Goal: Task Accomplishment & Management: Manage account settings

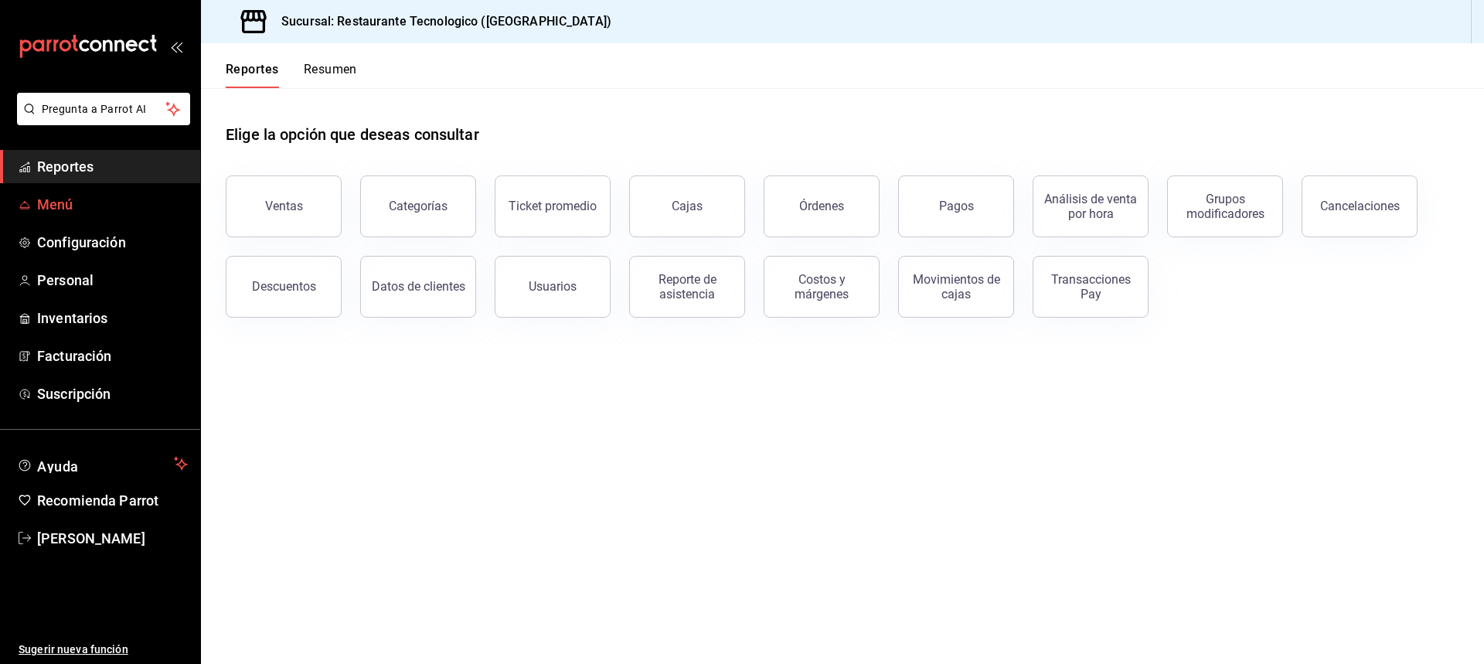
click at [100, 200] on span "Menú" at bounding box center [112, 204] width 151 height 21
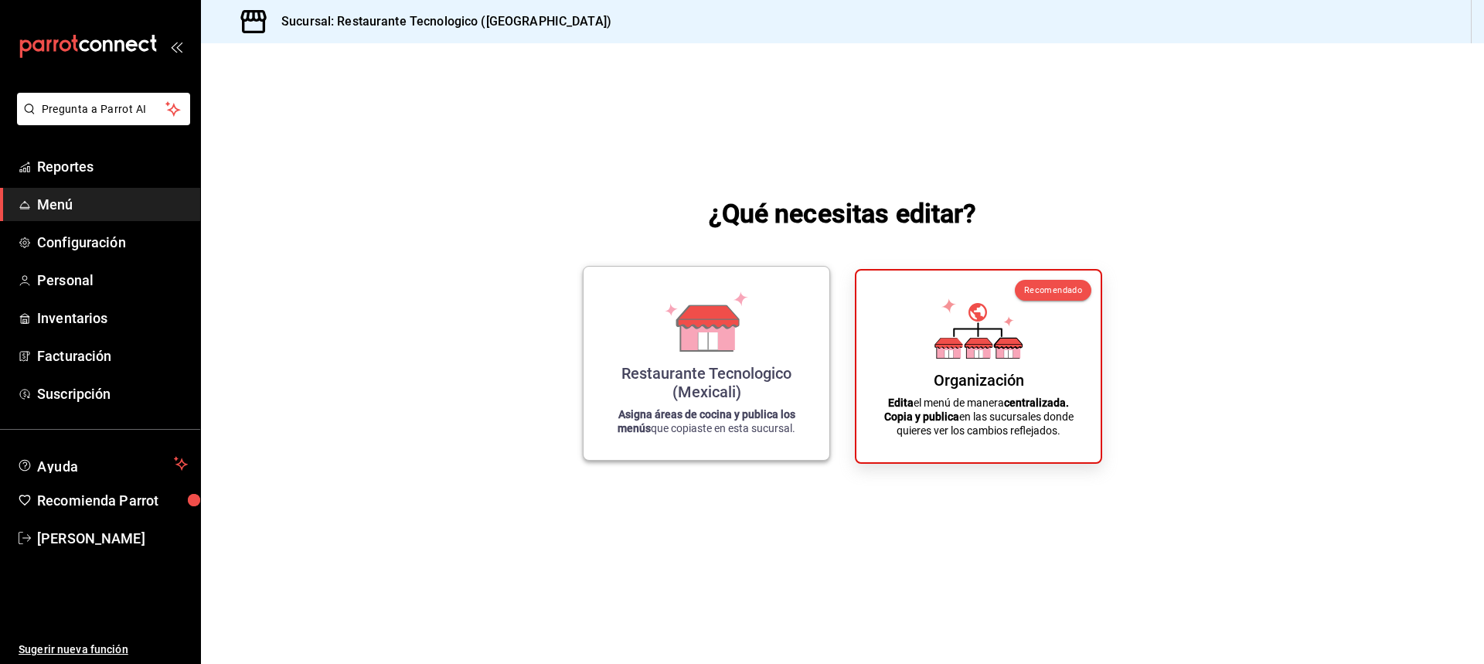
click at [660, 388] on div "Restaurante Tecnologico (Mexicali)" at bounding box center [706, 382] width 209 height 37
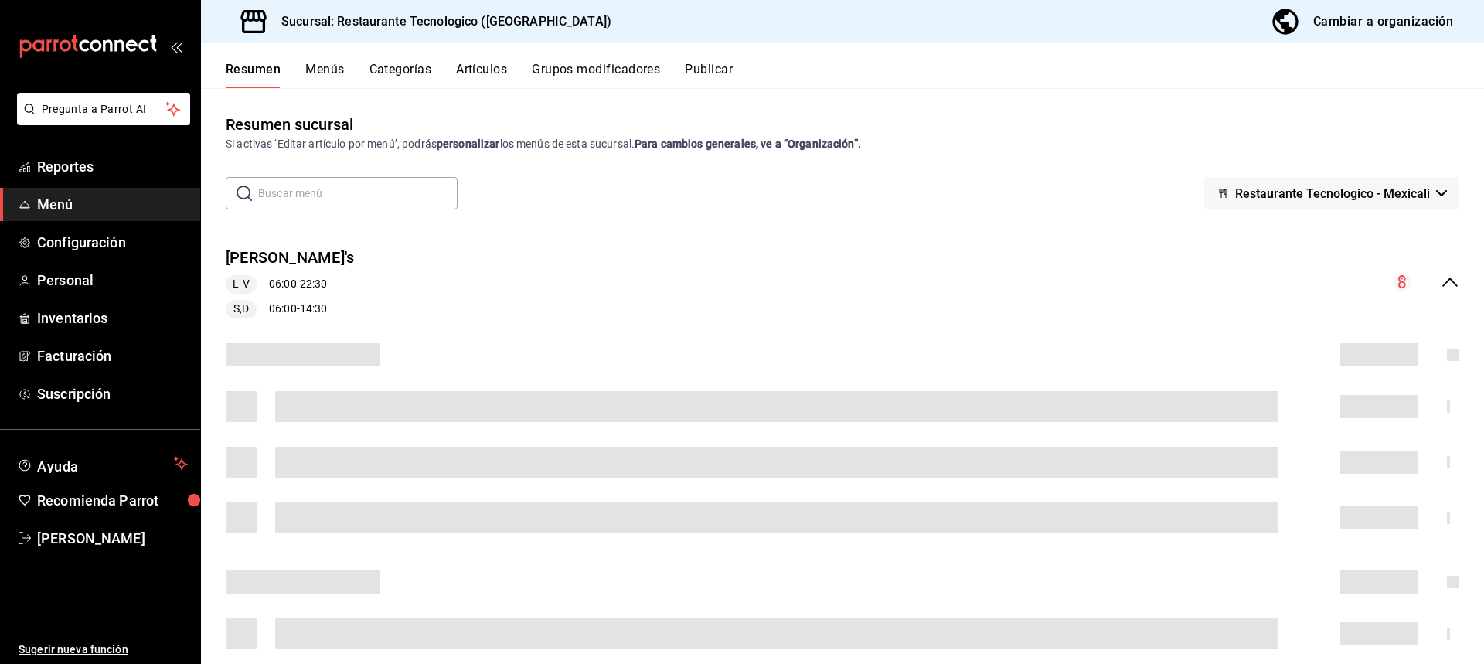
click at [395, 292] on div "Menú Bison's L-V 06:00 - 22:30 S,D 06:00 - 14:30" at bounding box center [842, 282] width 1283 height 97
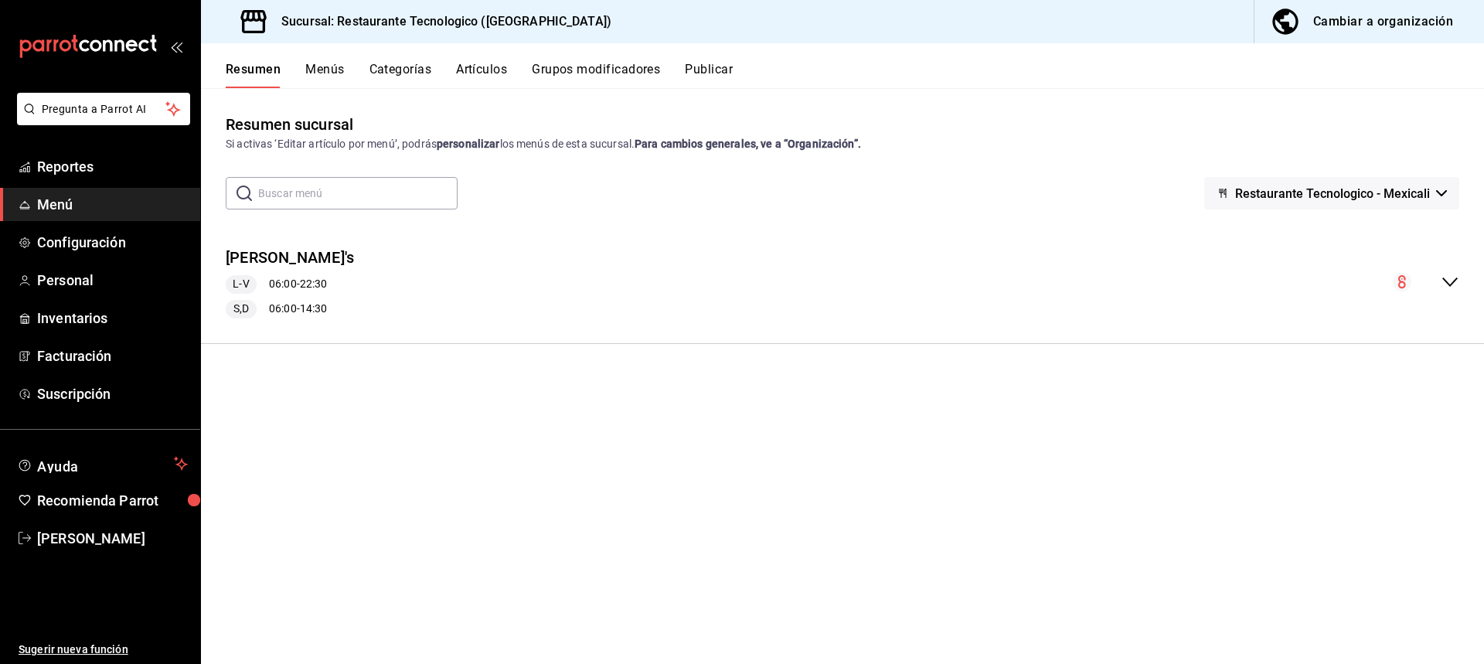
click at [863, 281] on div "Menú Bison's L-V 06:00 - 22:30 S,D 06:00 - 14:30" at bounding box center [842, 282] width 1283 height 97
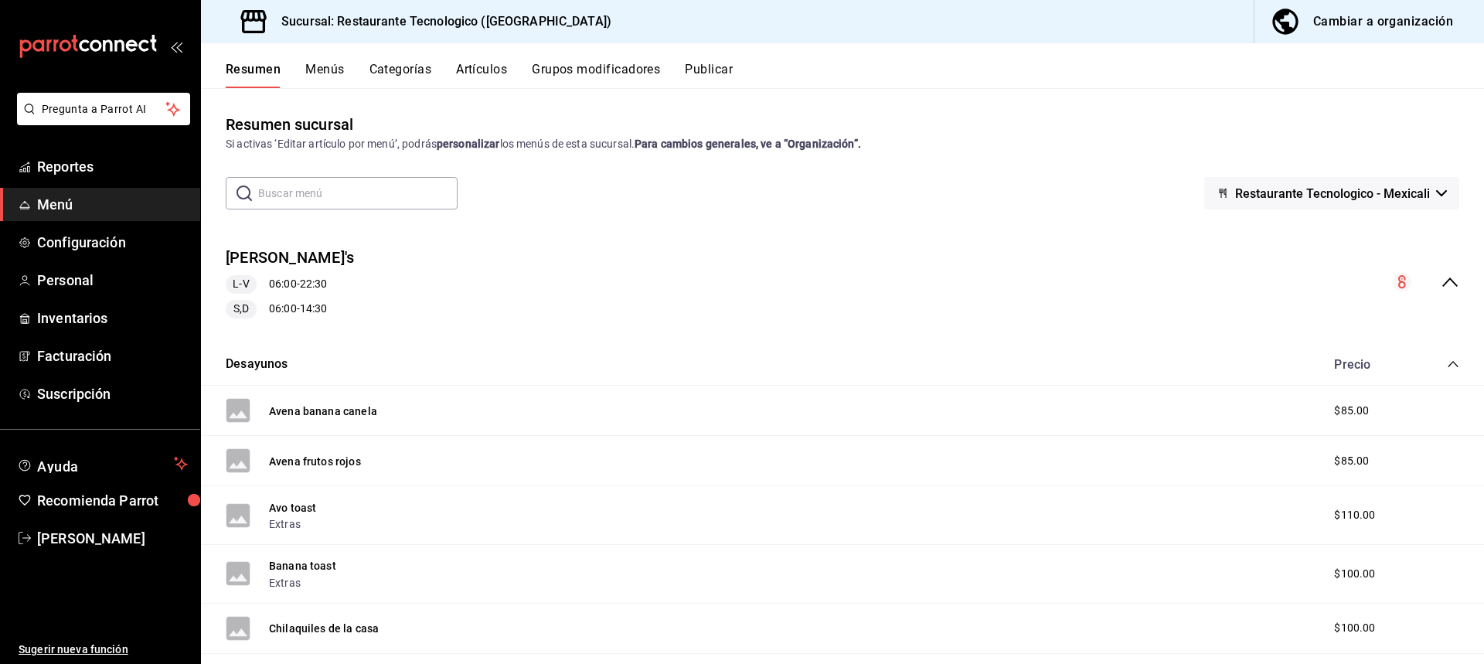
click at [581, 69] on button "Grupos modificadores" at bounding box center [596, 75] width 128 height 26
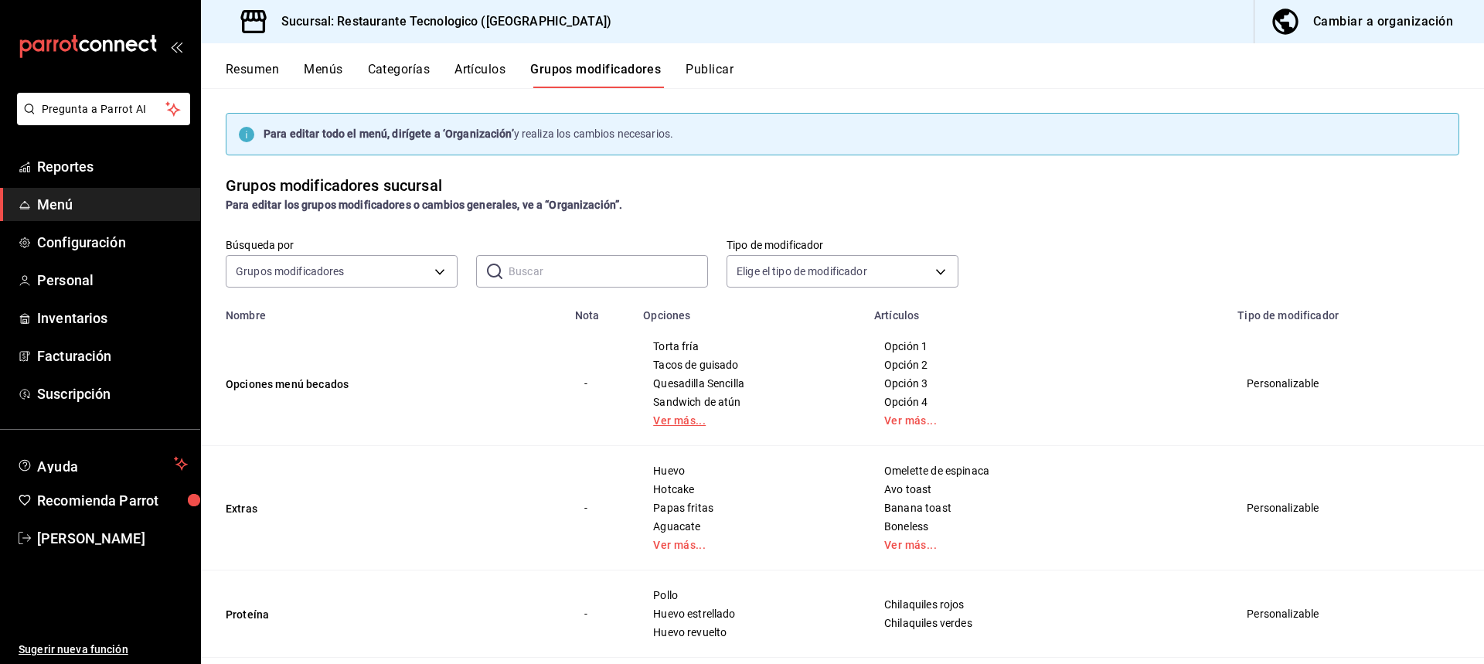
click at [736, 420] on link "Ver más..." at bounding box center [749, 420] width 192 height 11
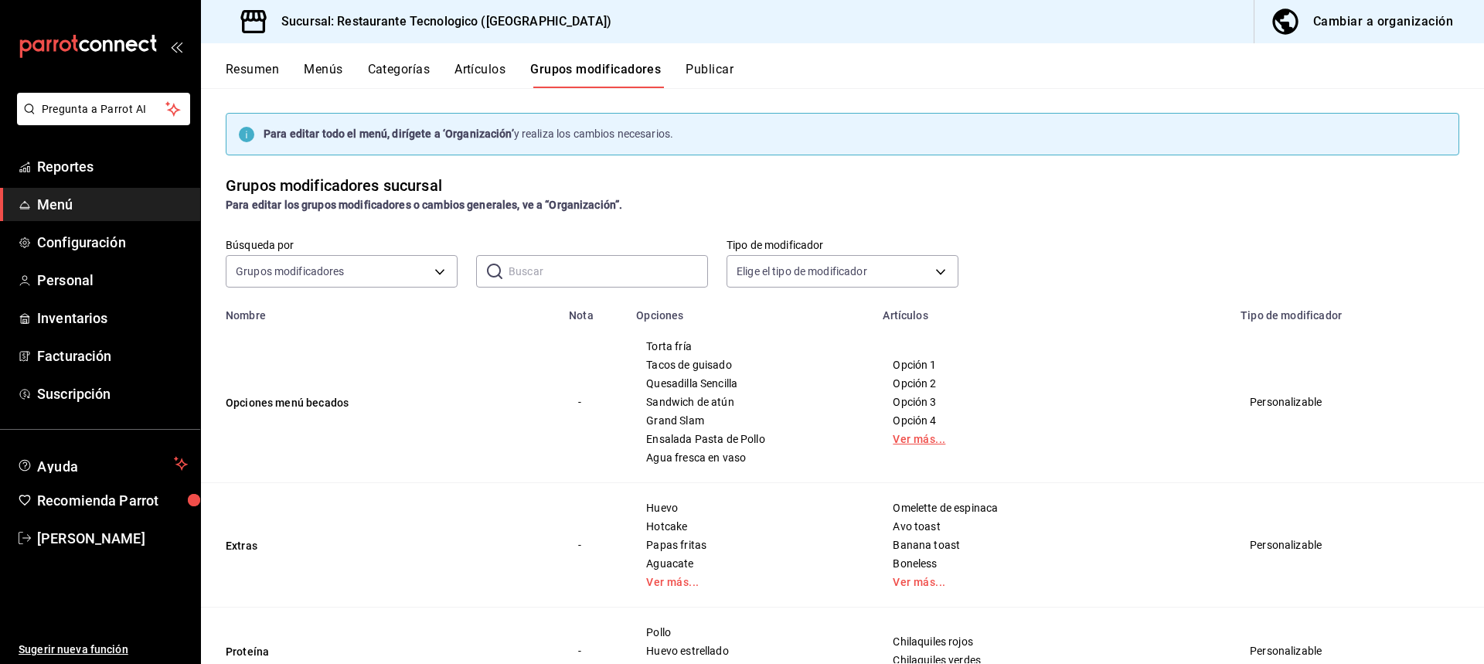
click at [973, 437] on link "Ver más..." at bounding box center [1052, 439] width 319 height 11
click at [700, 70] on button "Publicar" at bounding box center [710, 75] width 48 height 26
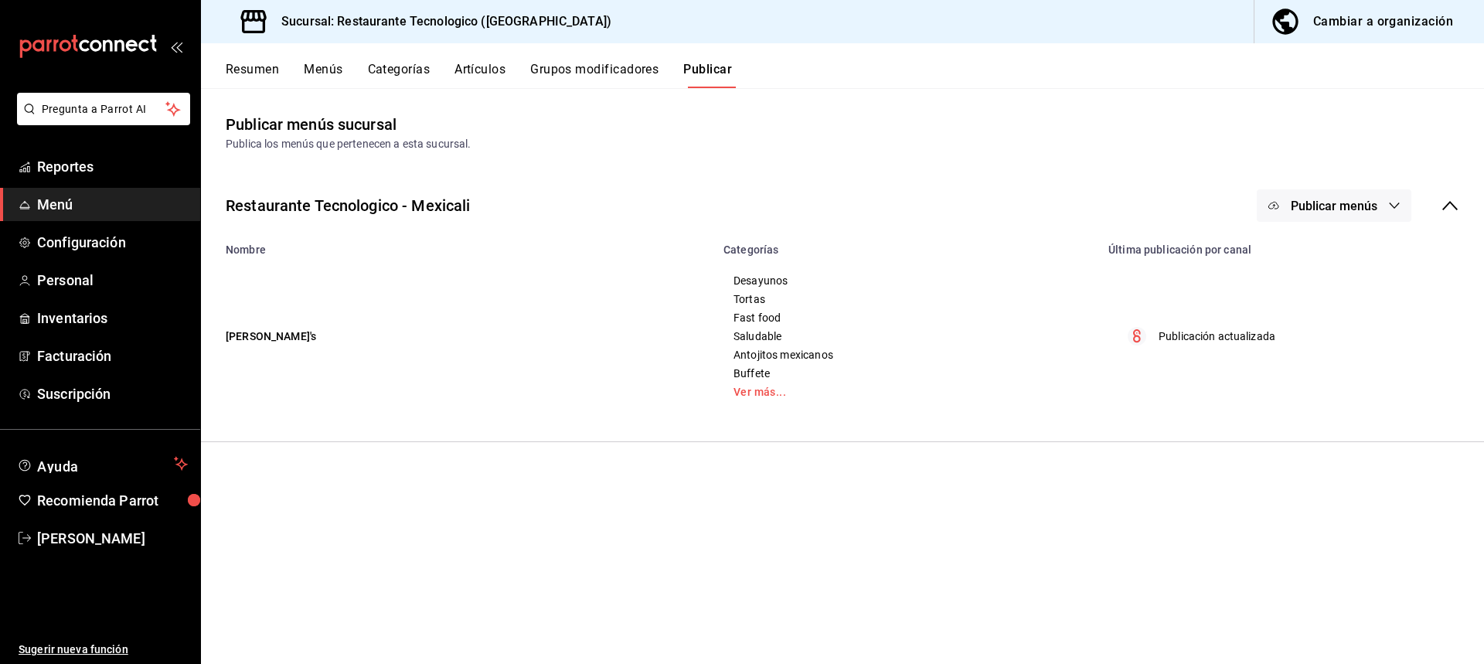
click at [407, 66] on button "Categorías" at bounding box center [399, 75] width 63 height 26
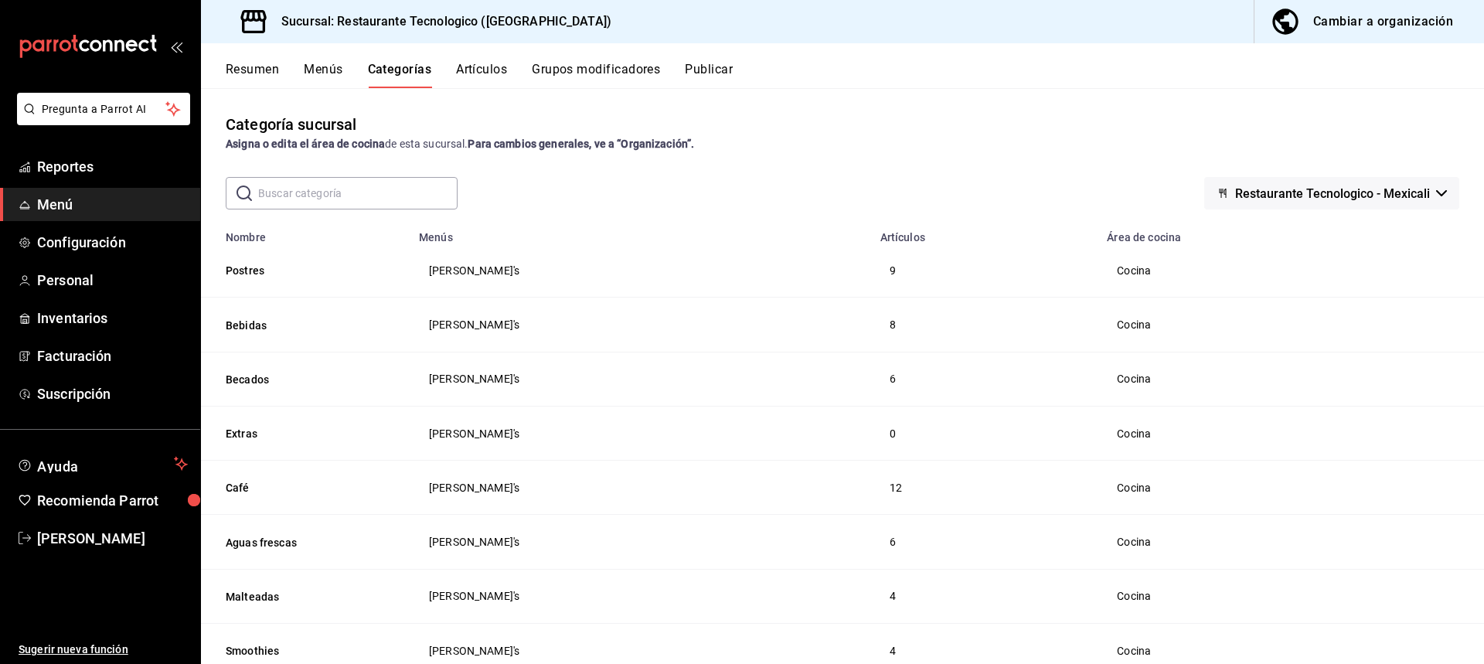
click at [318, 72] on button "Menús" at bounding box center [323, 75] width 39 height 26
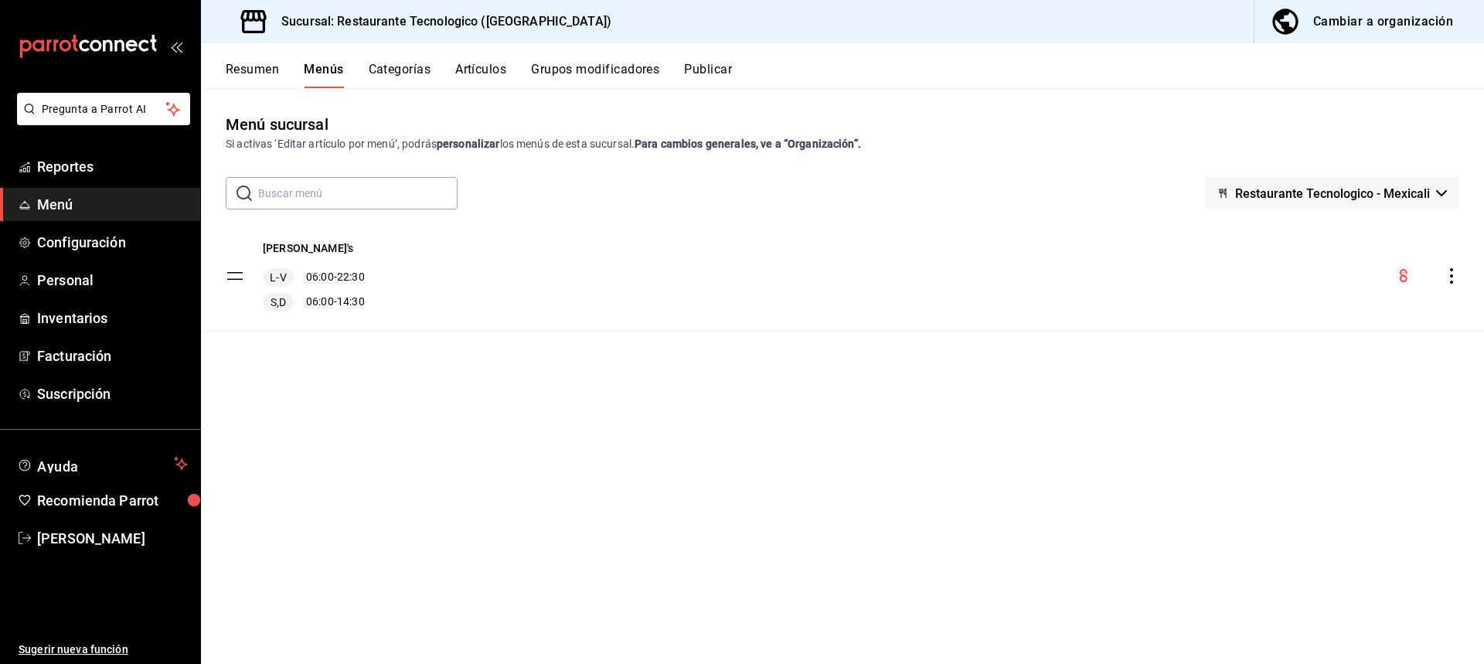
click at [464, 70] on button "Artículos" at bounding box center [480, 75] width 51 height 26
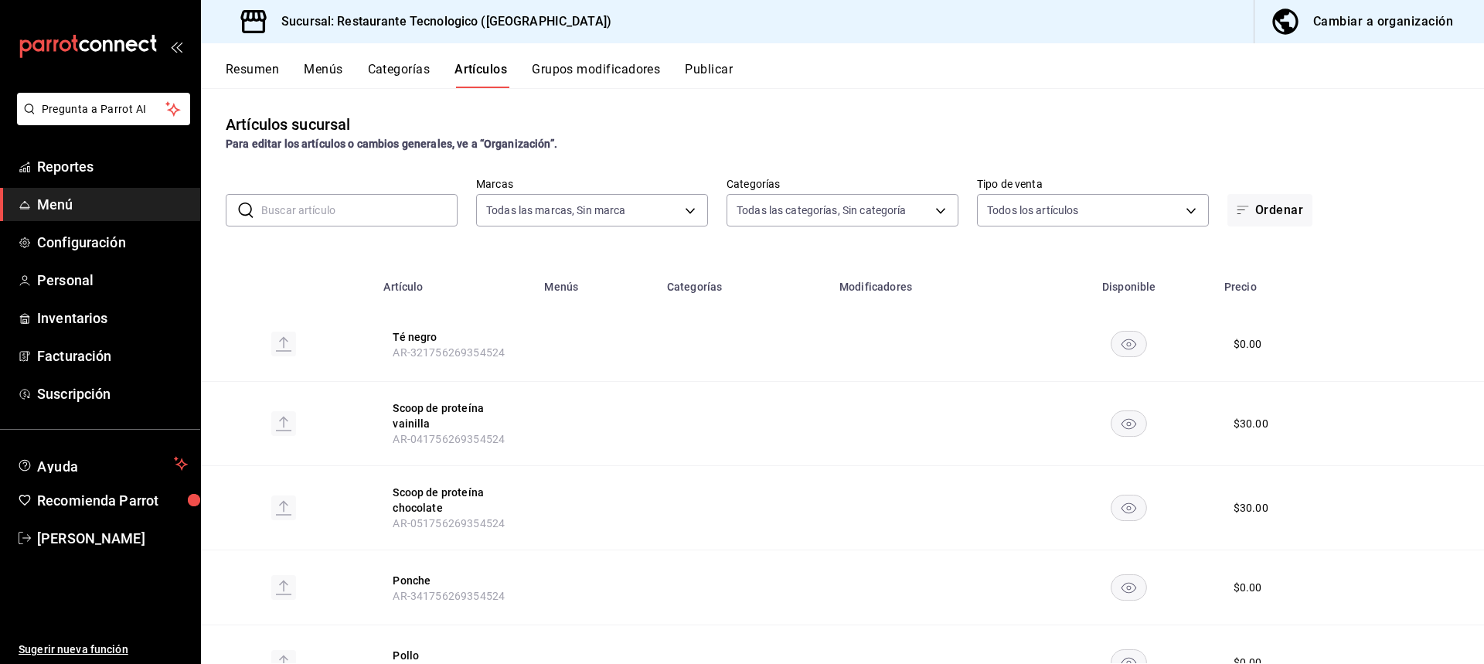
type input "d54f783b-64c6-4104-8304-6ede054a47b1"
type input "283d4490-3227-492e-95ac-90df017b17d2,bc1490a0-8ea0-4b35-8af1-746341c400cc,d8485…"
click at [369, 62] on button "Categorías" at bounding box center [399, 75] width 63 height 26
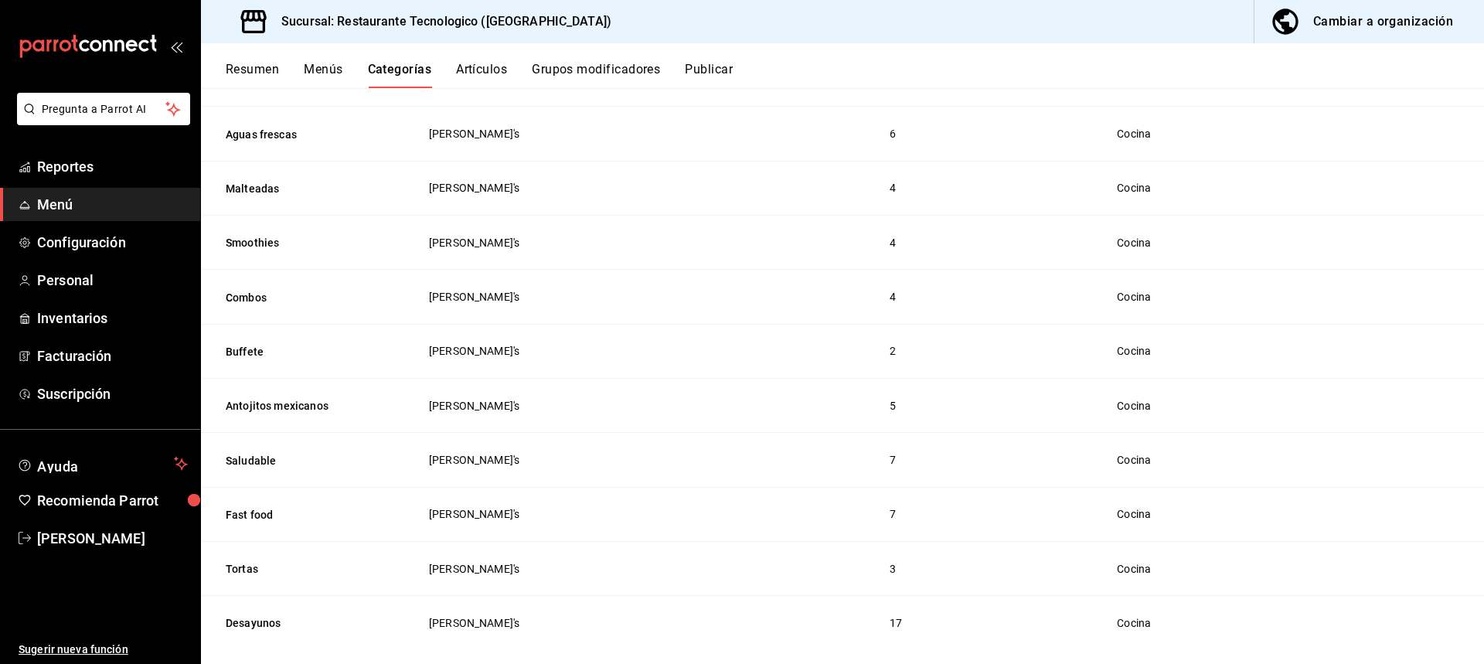
scroll to position [421, 0]
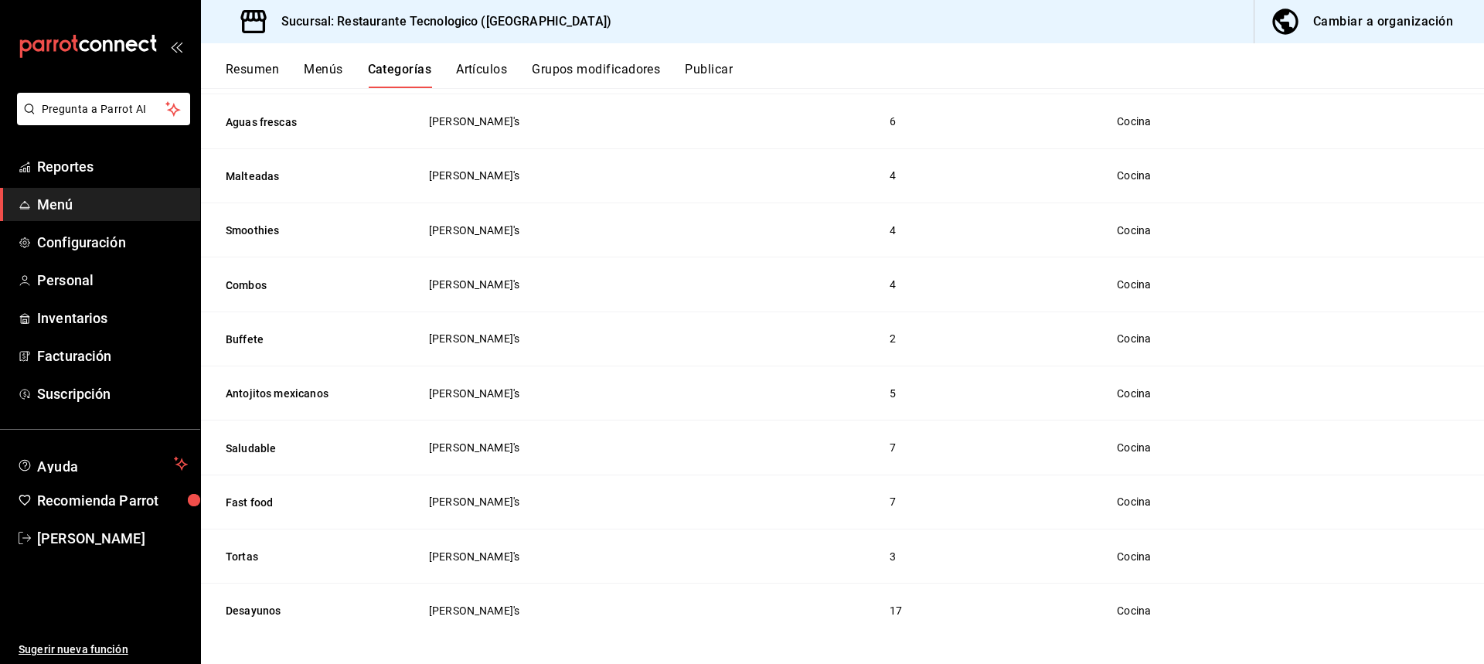
click at [516, 421] on td "Menú Bison's" at bounding box center [641, 448] width 462 height 54
click at [491, 388] on span "Menú Bison's" at bounding box center [640, 393] width 423 height 11
